Goal: Check status: Check status

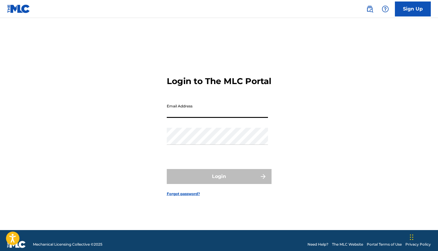
type input "[EMAIL_ADDRESS][DOMAIN_NAME]"
click at [219, 182] on button "Login" at bounding box center [219, 176] width 105 height 15
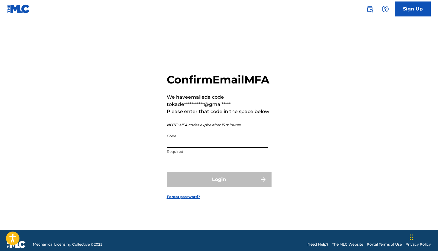
click at [191, 148] on input "Code" at bounding box center [217, 139] width 101 height 17
paste input "176065"
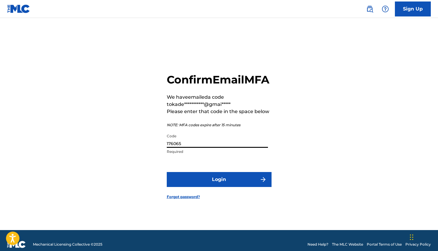
type input "176065"
click at [213, 187] on button "Login" at bounding box center [219, 179] width 105 height 15
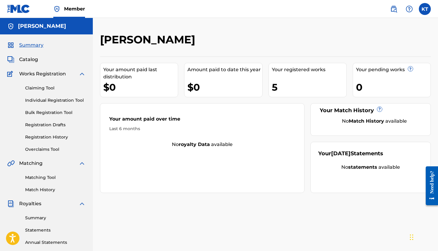
click at [61, 136] on link "Registration History" at bounding box center [55, 137] width 61 height 6
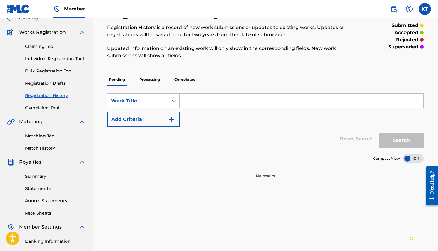
scroll to position [49, 0]
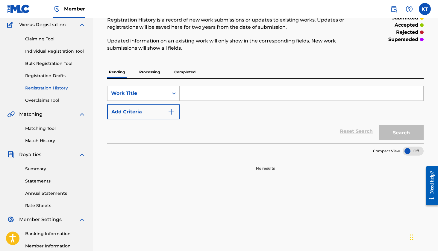
click at [155, 72] on p "Processing" at bounding box center [150, 72] width 24 height 13
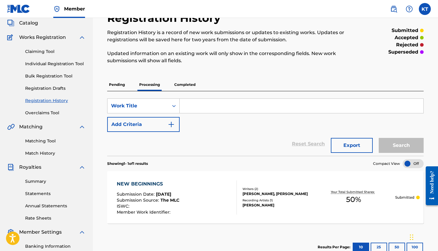
scroll to position [38, 0]
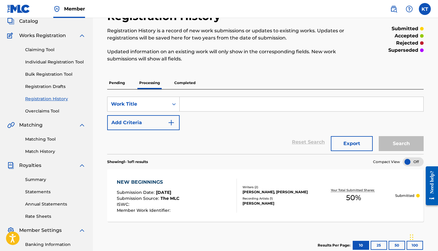
click at [147, 188] on div "NEW BEGINNINGS Submission Date : [DATE] Submission Source : The MLC ISWC : Memb…" at bounding box center [148, 196] width 63 height 34
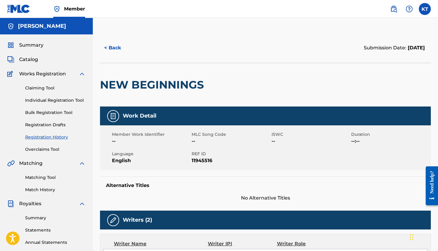
click at [121, 51] on button "< Back" at bounding box center [118, 47] width 36 height 15
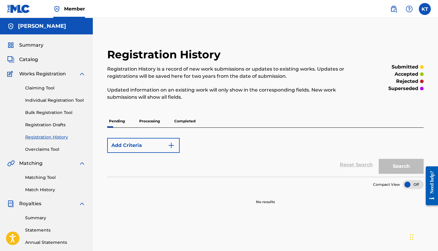
scroll to position [38, 0]
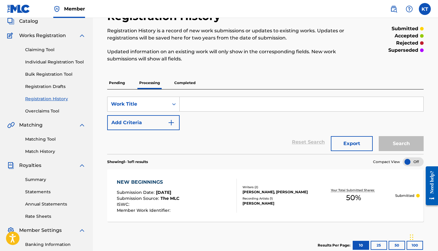
click at [119, 202] on span "ISWC :" at bounding box center [124, 204] width 14 height 5
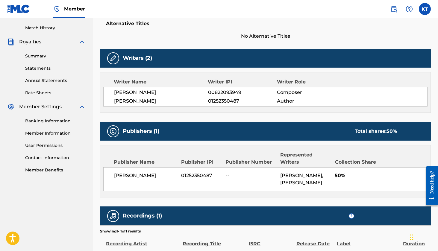
scroll to position [211, 0]
